Goal: Task Accomplishment & Management: Use online tool/utility

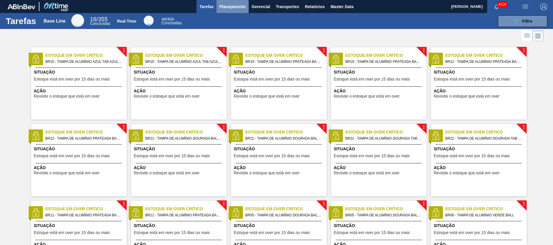
click at [240, 3] on span "Planejamento" at bounding box center [233, 6] width 26 height 7
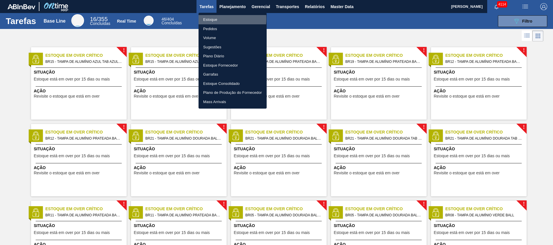
click at [215, 19] on li "Estoque" at bounding box center [233, 19] width 68 height 9
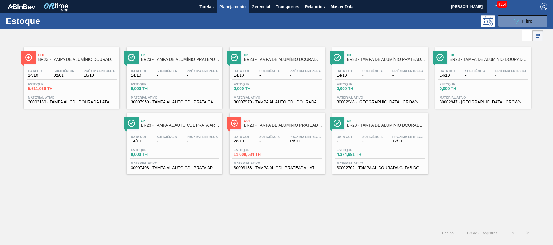
click at [362, 195] on div "Out BR23 - TAMPA DE ALUMÍNIO DOURADA BALL CDL Data out 14/10 Suficiência 02/01 …" at bounding box center [276, 134] width 553 height 183
click at [501, 17] on button "089F7B8B-B2A5-4AFE-B5C0-19BA573D28AC Filtro" at bounding box center [522, 21] width 49 height 12
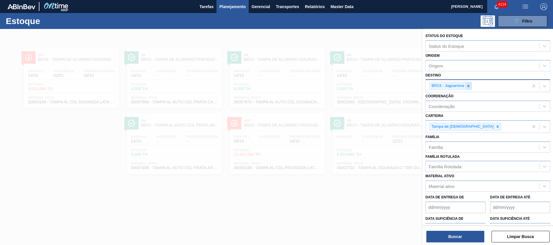
click at [469, 85] on icon at bounding box center [469, 86] width 4 height 4
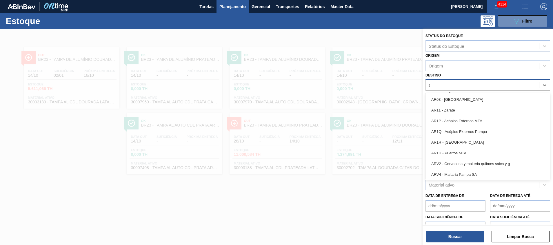
type input "te"
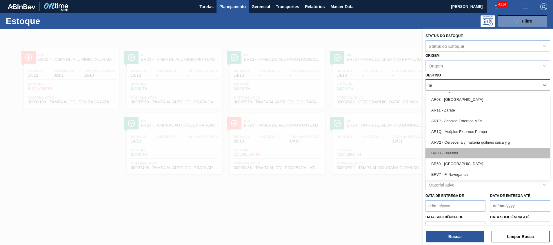
click at [473, 155] on div "BR08 - Teresina" at bounding box center [488, 153] width 125 height 11
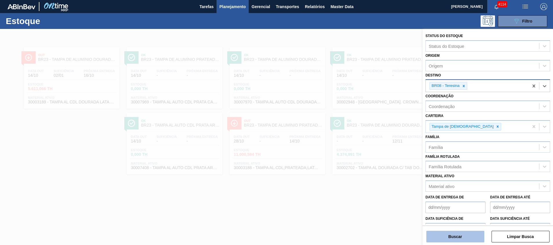
click at [455, 232] on button "Buscar" at bounding box center [456, 237] width 58 height 12
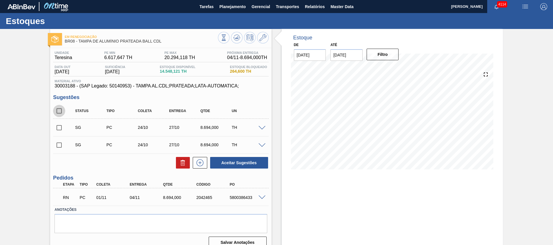
click at [61, 111] on input "checkbox" at bounding box center [59, 111] width 12 height 12
checkbox input "true"
click at [177, 159] on button at bounding box center [183, 163] width 14 height 12
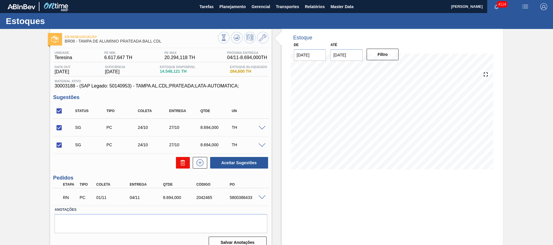
checkbox input "false"
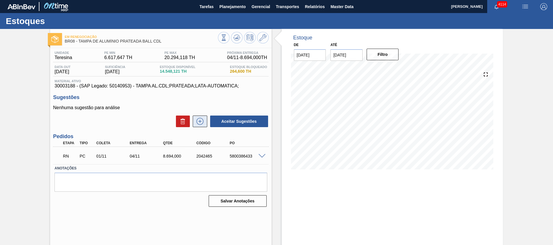
click at [202, 119] on icon at bounding box center [199, 121] width 9 height 7
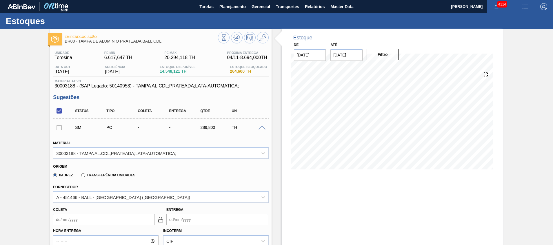
click at [122, 175] on label "Transferência Unidades" at bounding box center [108, 175] width 54 height 4
click at [80, 177] on input "Transferência Unidades" at bounding box center [80, 177] width 0 height 0
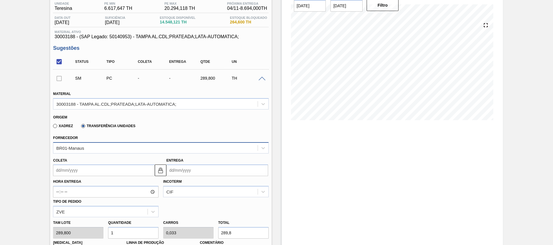
click at [124, 154] on div "BR01-Manaus" at bounding box center [160, 147] width 215 height 11
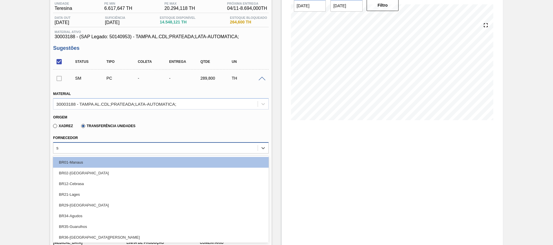
type input "sã"
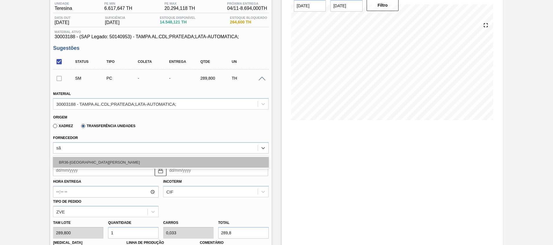
click at [102, 163] on div "BR36-São Luís" at bounding box center [160, 162] width 215 height 11
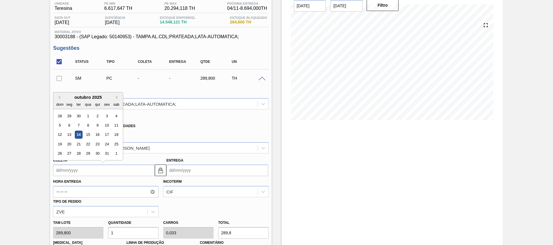
click at [116, 171] on input "Coleta" at bounding box center [104, 171] width 102 height 12
click at [106, 135] on div "17" at bounding box center [107, 135] width 8 height 8
type input "17/10/2025"
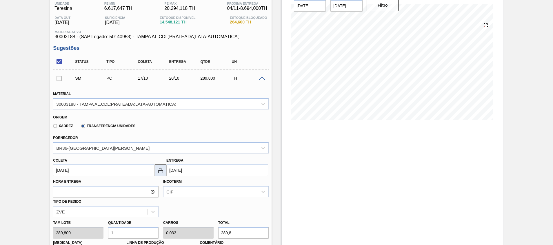
click at [160, 171] on img at bounding box center [160, 170] width 7 height 7
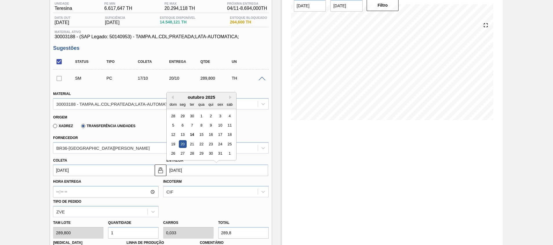
click at [179, 173] on input "20/10/2025" at bounding box center [217, 171] width 102 height 12
click at [229, 134] on div "18" at bounding box center [230, 135] width 8 height 8
type input "18/10/2025"
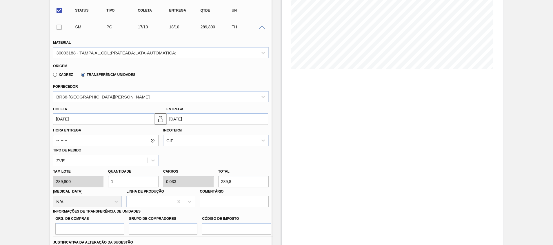
scroll to position [108, 0]
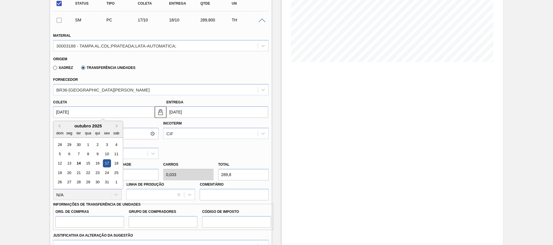
click at [122, 113] on input "17/10/2025" at bounding box center [104, 112] width 102 height 12
click at [70, 173] on div "20" at bounding box center [70, 173] width 8 height 8
type input "20/10/2025"
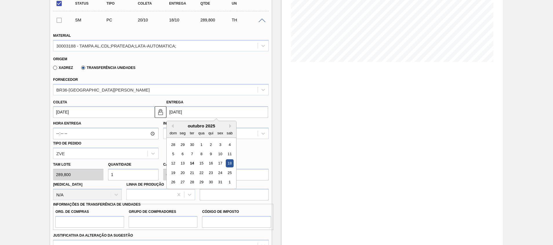
click at [191, 115] on input "18/10/2025" at bounding box center [217, 112] width 102 height 12
click at [193, 174] on div "21" at bounding box center [192, 173] width 8 height 8
type input "21/10/2025"
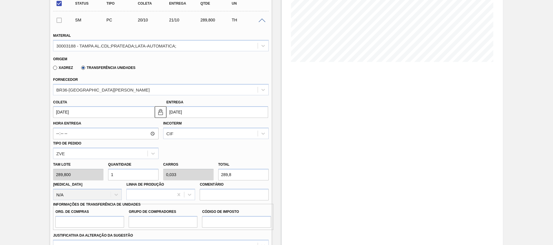
click at [140, 178] on input "1" at bounding box center [133, 175] width 50 height 12
type input "0"
type input "2"
type input "0,067"
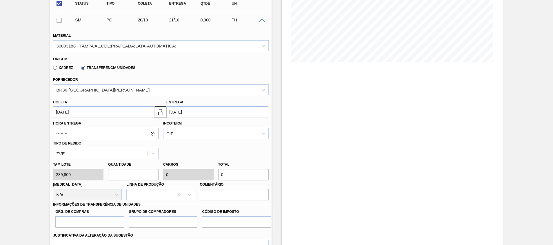
type input "579,6"
type input "20"
type input "0,667"
type input "5.796"
type input "20"
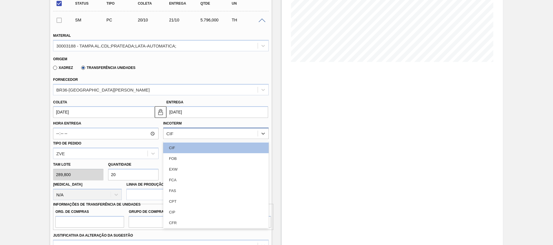
click at [169, 135] on div "CIF" at bounding box center [169, 133] width 7 height 5
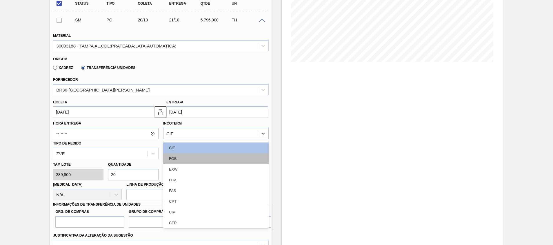
click at [172, 156] on div "FOB" at bounding box center [216, 158] width 106 height 11
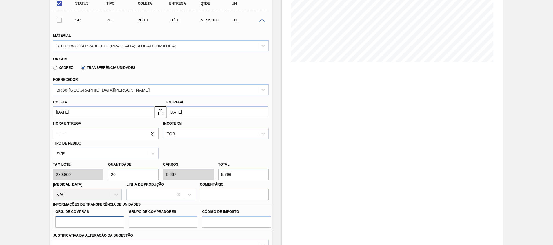
click at [106, 217] on input "Org. de Compras" at bounding box center [89, 222] width 69 height 12
type input "A01"
click at [143, 218] on input "Grupo de Compradores" at bounding box center [163, 222] width 69 height 12
type input "BR0"
click at [213, 223] on input "Código de Imposto" at bounding box center [236, 222] width 69 height 12
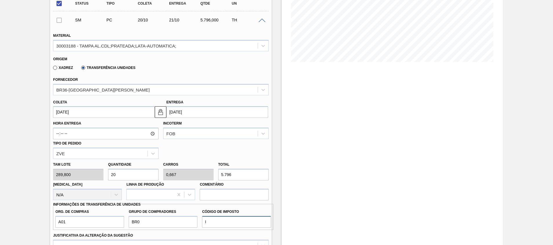
type input "I1"
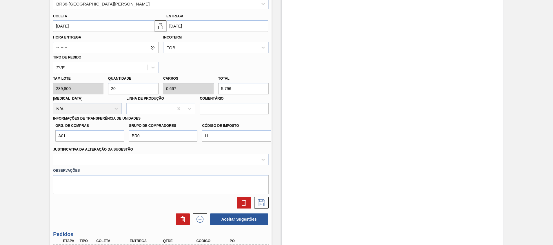
scroll to position [205, 0]
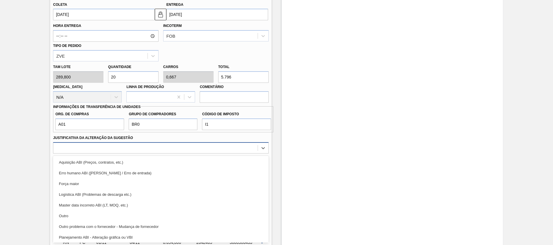
click at [151, 154] on div "option Aquisição ABI (Preços, contratos, etc.) focused, 1 of 18. 18 results ava…" at bounding box center [160, 147] width 215 height 11
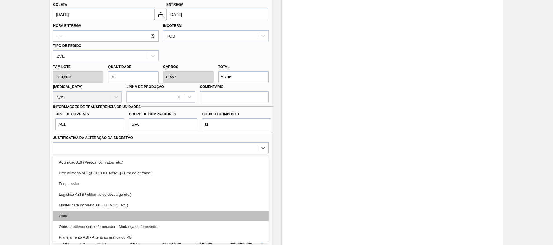
click at [169, 220] on div "Outro" at bounding box center [160, 216] width 215 height 11
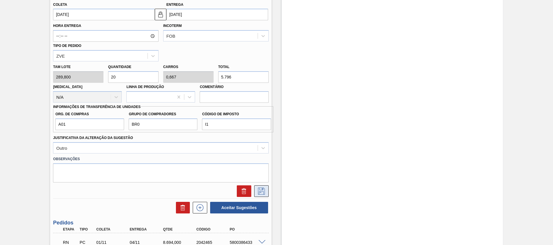
click at [257, 195] on icon at bounding box center [261, 191] width 9 height 7
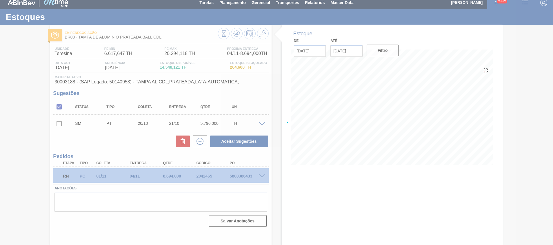
scroll to position [4, 0]
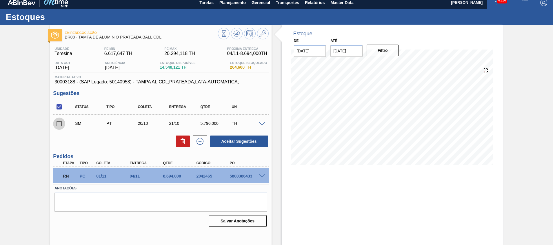
click at [60, 124] on input "checkbox" at bounding box center [59, 124] width 12 height 12
checkbox input "true"
click at [240, 140] on button "Aceitar Sugestões" at bounding box center [239, 142] width 58 height 12
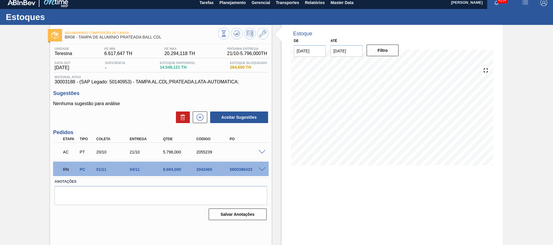
click at [264, 153] on span at bounding box center [262, 152] width 7 height 4
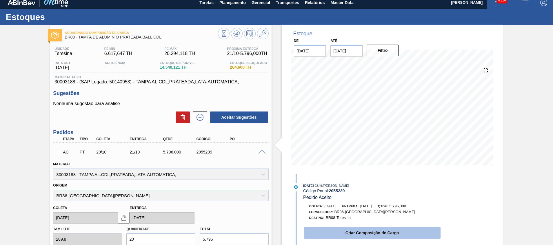
click at [338, 233] on button "Criar Composição de Carga" at bounding box center [372, 233] width 137 height 12
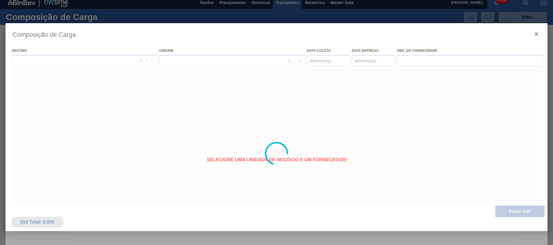
type coleta "20/10/2025"
type Entrega "21/10/2025"
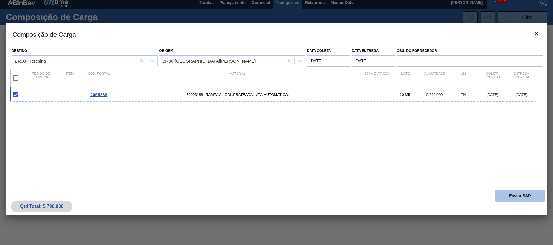
click at [507, 201] on button "Enviar SAP" at bounding box center [520, 196] width 49 height 12
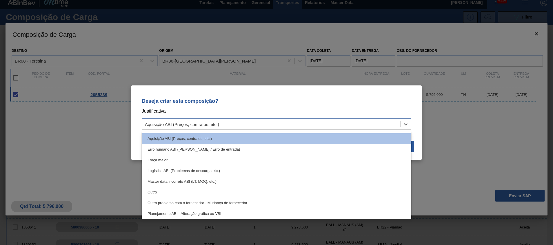
click at [328, 121] on div "Aquisição ABI (Preços, contratos, etc.)" at bounding box center [271, 124] width 258 height 8
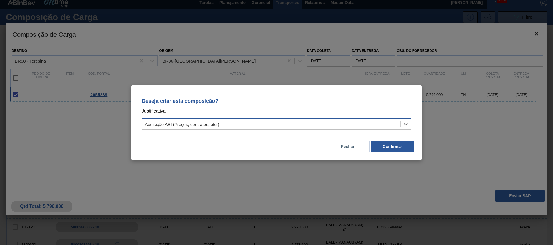
click at [328, 121] on div "Aquisição ABI (Preços, contratos, etc.)" at bounding box center [271, 124] width 258 height 8
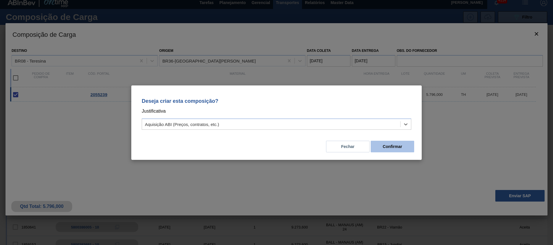
click at [392, 146] on button "Confirmar" at bounding box center [392, 147] width 43 height 12
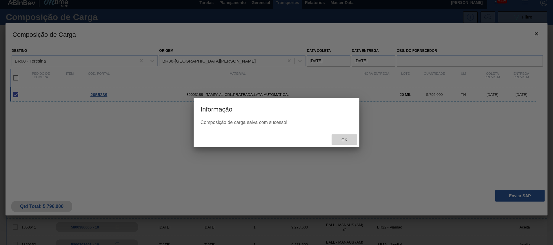
click at [342, 142] on span "Ok" at bounding box center [344, 140] width 15 height 5
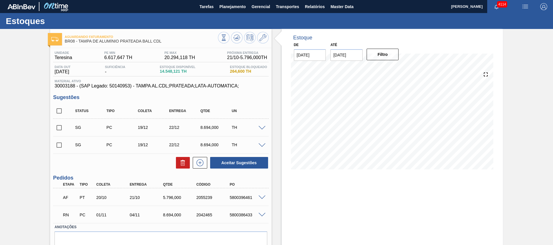
click at [260, 215] on span at bounding box center [262, 215] width 7 height 4
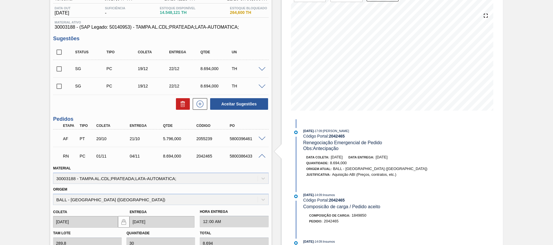
scroll to position [59, 0]
click at [262, 154] on span at bounding box center [262, 156] width 7 height 4
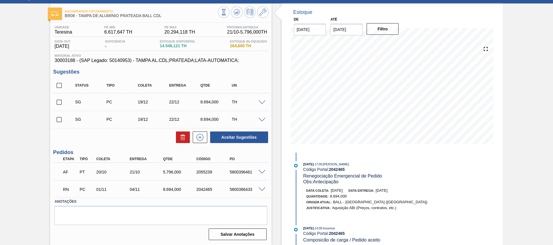
click at [260, 172] on span at bounding box center [262, 172] width 7 height 4
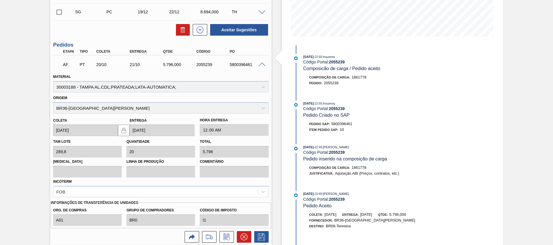
scroll to position [134, 0]
click at [262, 63] on span at bounding box center [262, 64] width 7 height 4
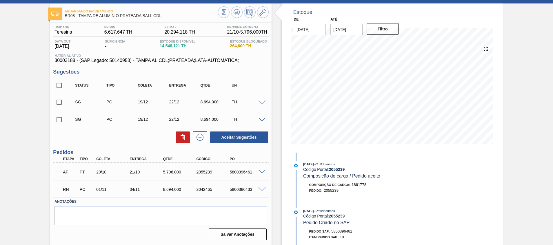
scroll to position [0, 0]
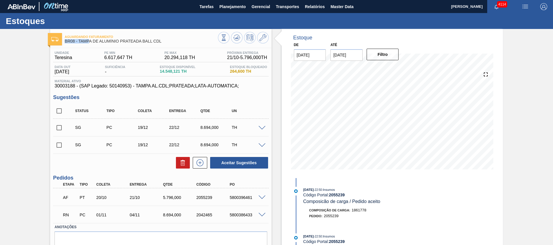
drag, startPoint x: 162, startPoint y: 38, endPoint x: 88, endPoint y: 43, distance: 74.4
click at [88, 43] on div "Aguardando Faturamento BR08 - TAMPA DE ALUMÍNIO PRATEADA BALL CDL" at bounding box center [141, 39] width 153 height 13
click at [81, 40] on span "BR08 - TAMPA DE ALUMÍNIO PRATEADA BALL CDL" at bounding box center [141, 41] width 153 height 4
click at [262, 200] on div "5800396461" at bounding box center [246, 197] width 37 height 5
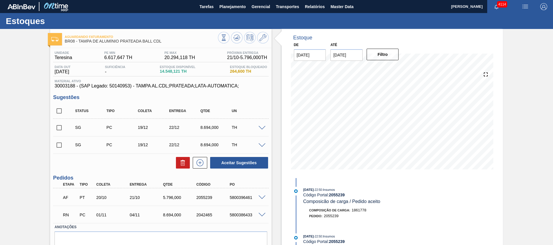
click at [261, 196] on span at bounding box center [262, 198] width 7 height 4
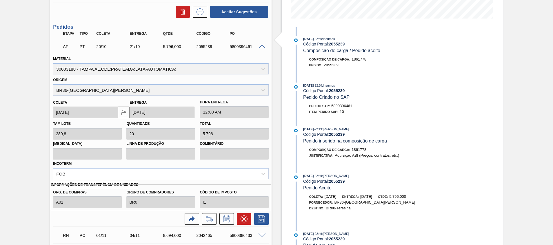
scroll to position [197, 0]
